Goal: Find specific page/section: Find specific page/section

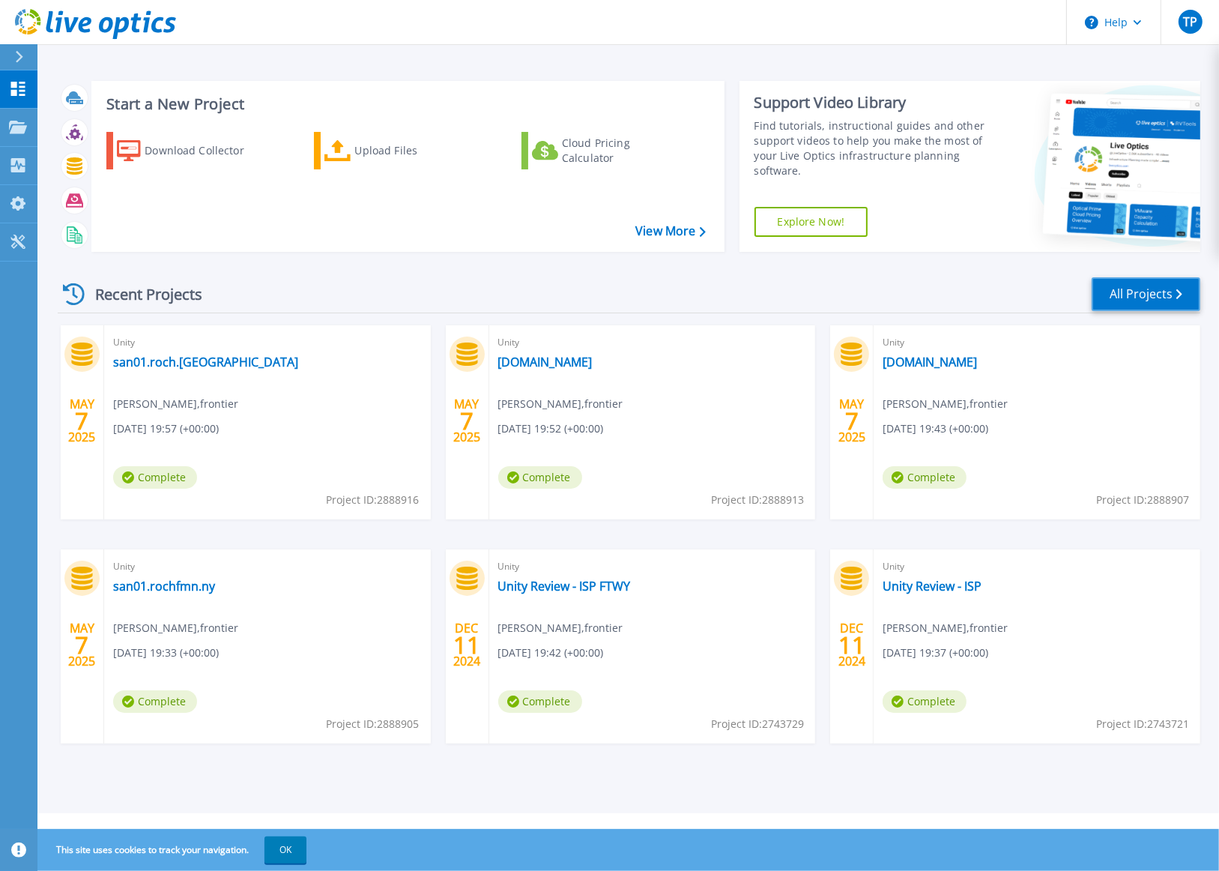
click at [1151, 291] on link "All Projects" at bounding box center [1146, 294] width 109 height 34
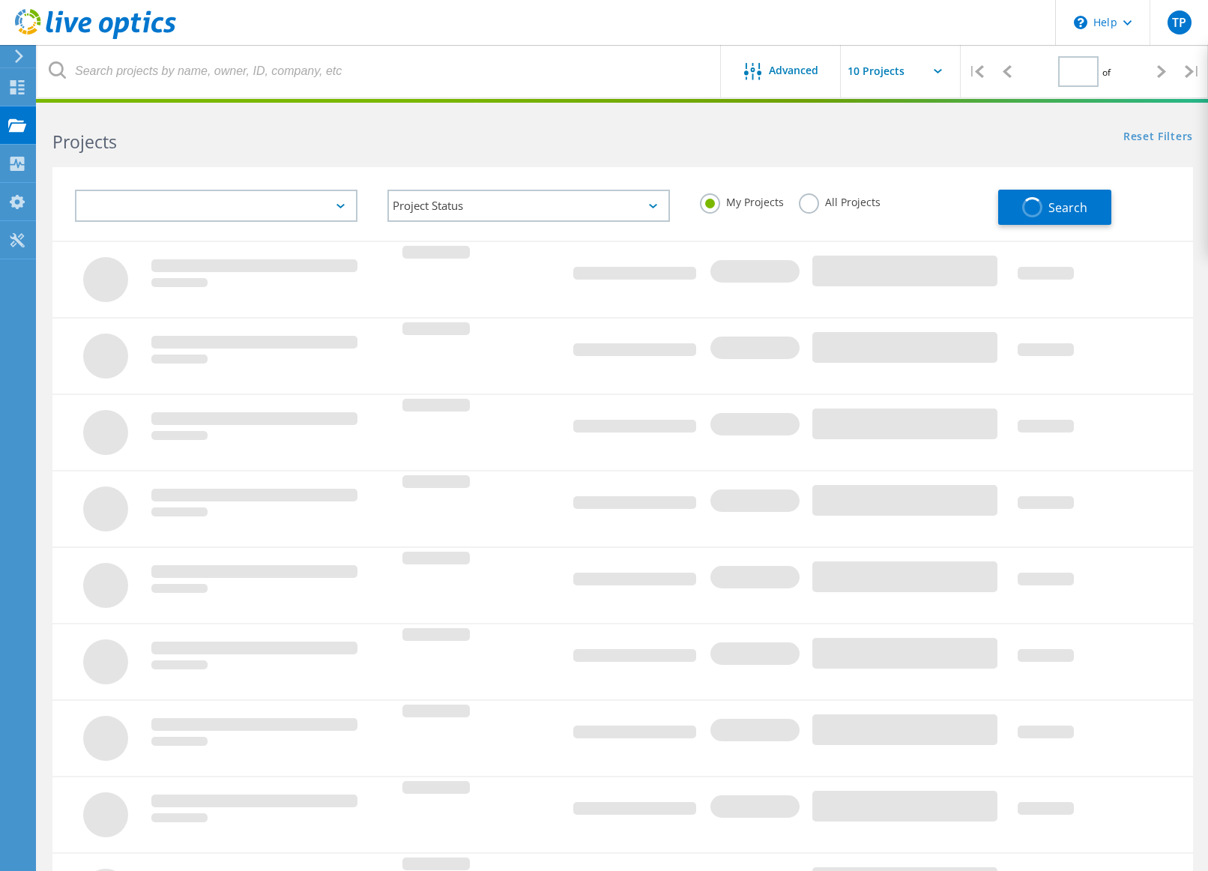
type input "1"
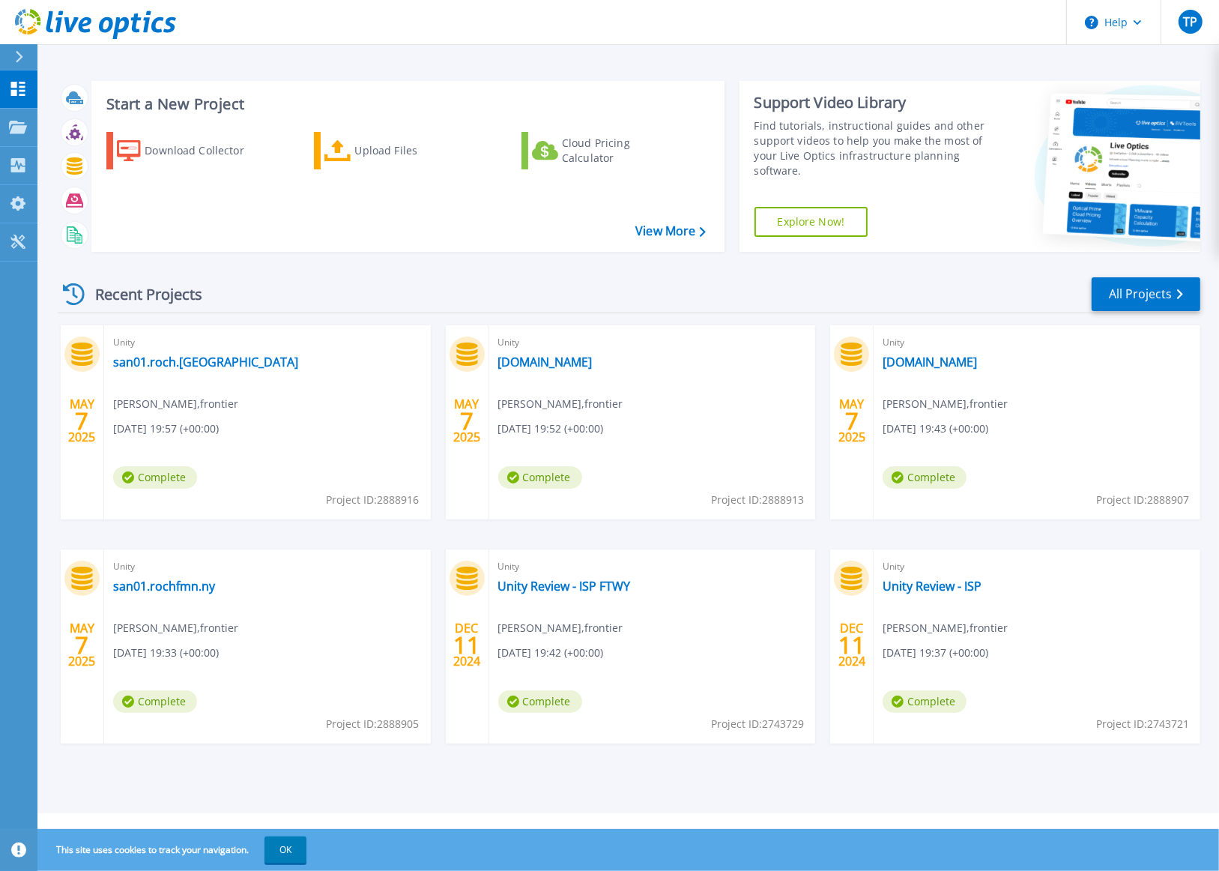
click at [701, 792] on div "Start a New Project Download Collector Upload Files Cloud Pricing Calculator Vi…" at bounding box center [628, 406] width 1182 height 813
